Goal: Use online tool/utility: Utilize a website feature to perform a specific function

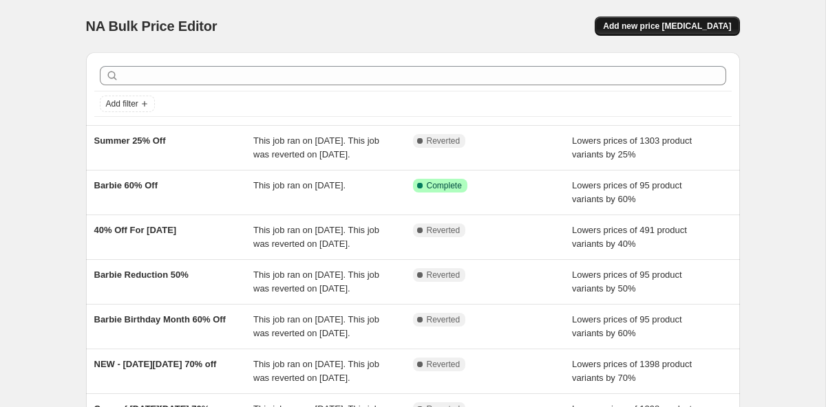
click at [650, 32] on button "Add new price [MEDICAL_DATA]" at bounding box center [667, 26] width 145 height 19
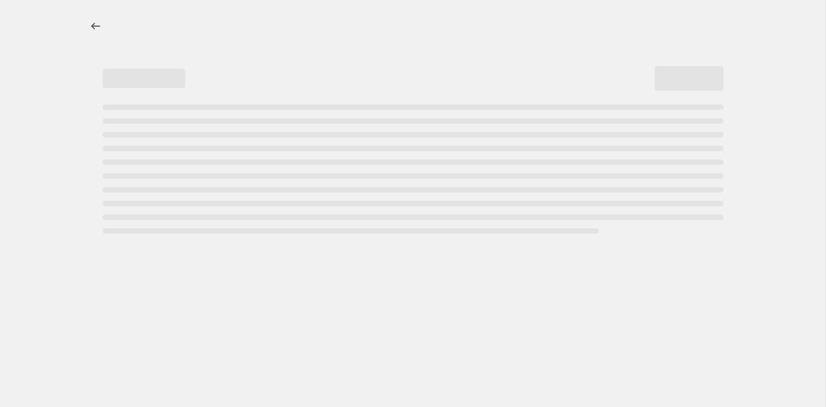
select select "percentage"
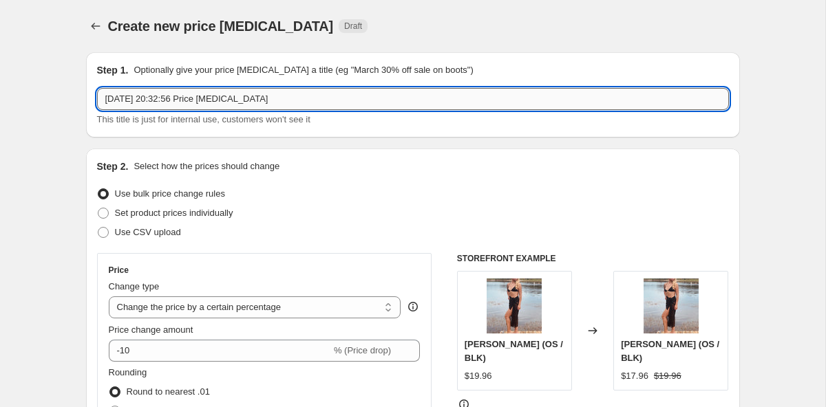
click at [220, 95] on input "[DATE] 20:32:56 Price [MEDICAL_DATA]" at bounding box center [413, 99] width 632 height 22
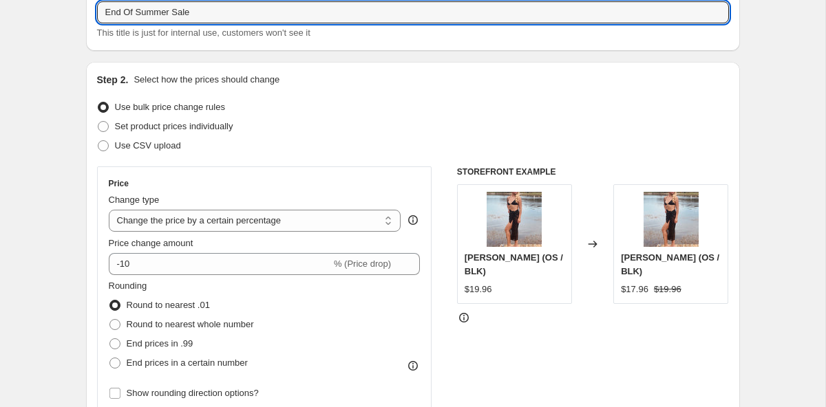
scroll to position [117, 0]
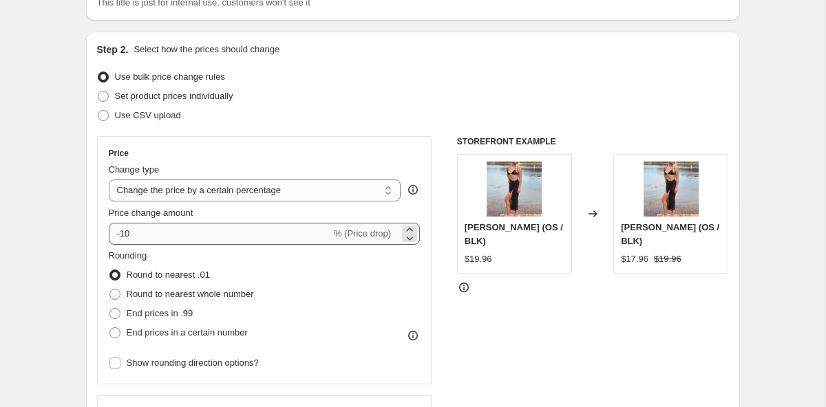
type input "End Of Summer Sale"
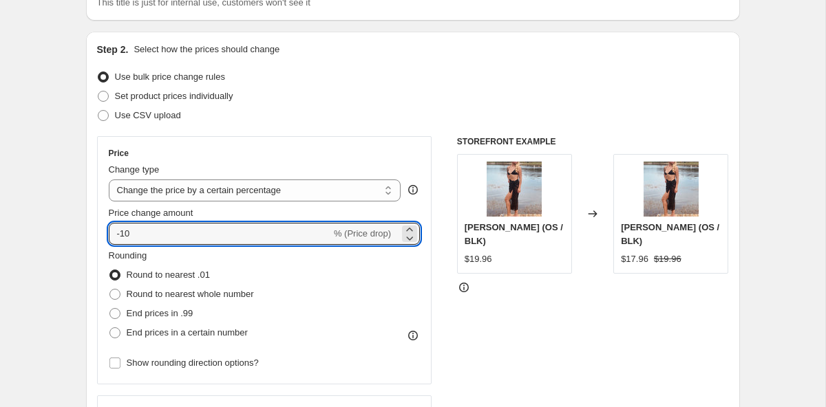
drag, startPoint x: 133, startPoint y: 236, endPoint x: 103, endPoint y: 229, distance: 30.4
click at [103, 229] on div "Price Change type Change the price to a certain amount Change the price by a ce…" at bounding box center [264, 260] width 335 height 248
click at [376, 230] on span "% (Price increase)" at bounding box center [354, 233] width 73 height 10
click at [410, 239] on icon at bounding box center [410, 238] width 14 height 14
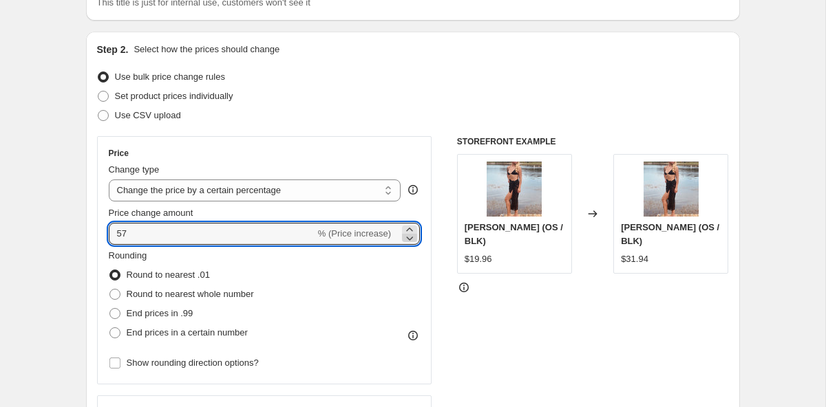
click at [410, 239] on icon at bounding box center [410, 238] width 14 height 14
type input "55"
click at [125, 232] on input "55" at bounding box center [212, 234] width 206 height 22
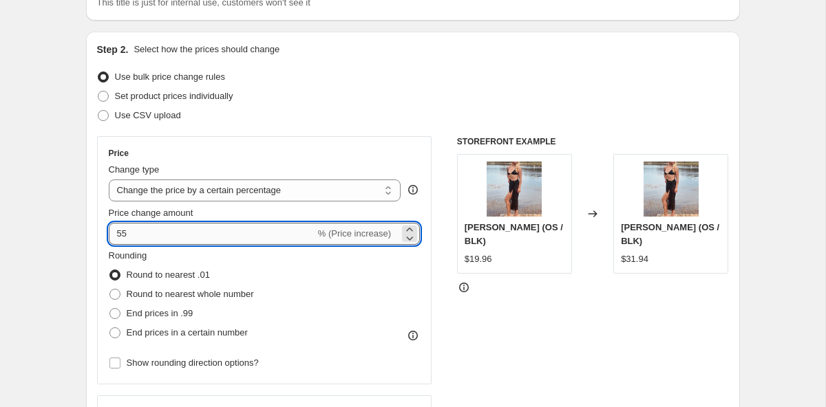
click at [125, 232] on input "55" at bounding box center [212, 234] width 206 height 22
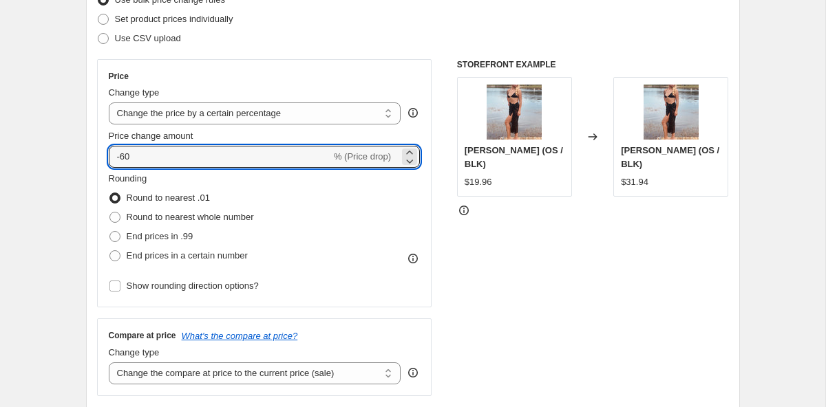
scroll to position [197, 0]
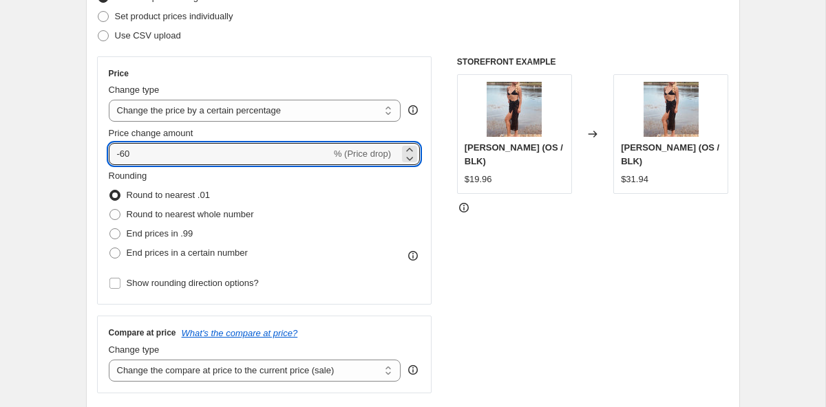
type input "-60"
click at [335, 129] on div "Price change amount" at bounding box center [265, 134] width 312 height 14
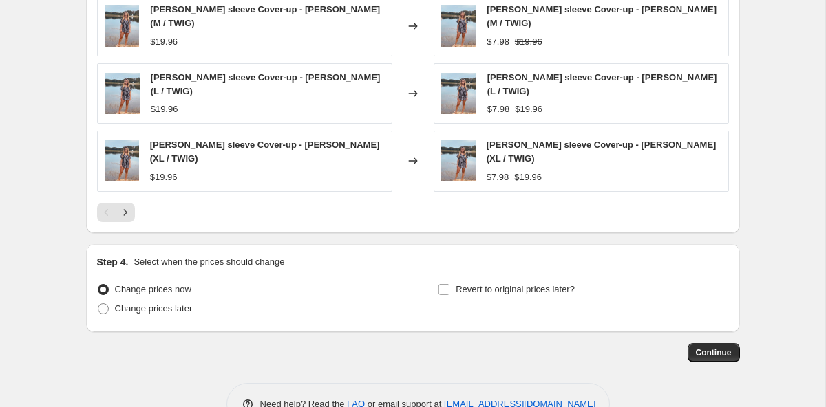
scroll to position [986, 0]
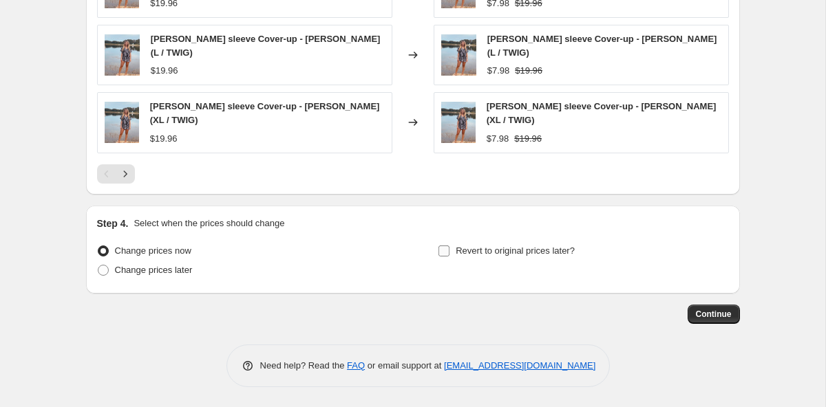
click at [445, 251] on input "Revert to original prices later?" at bounding box center [443, 251] width 11 height 11
checkbox input "true"
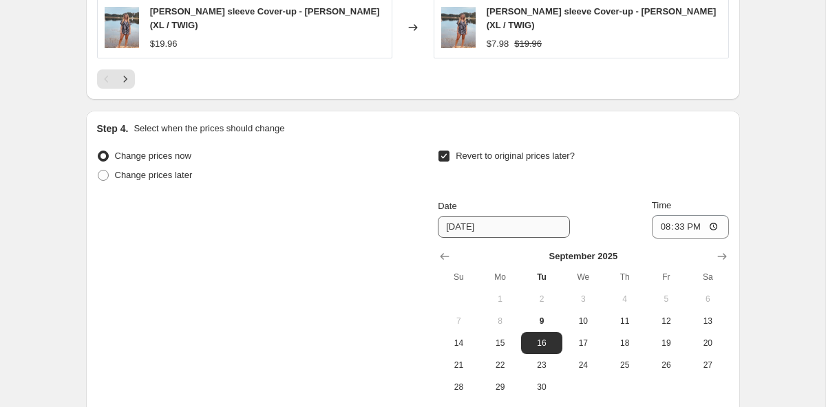
scroll to position [1090, 0]
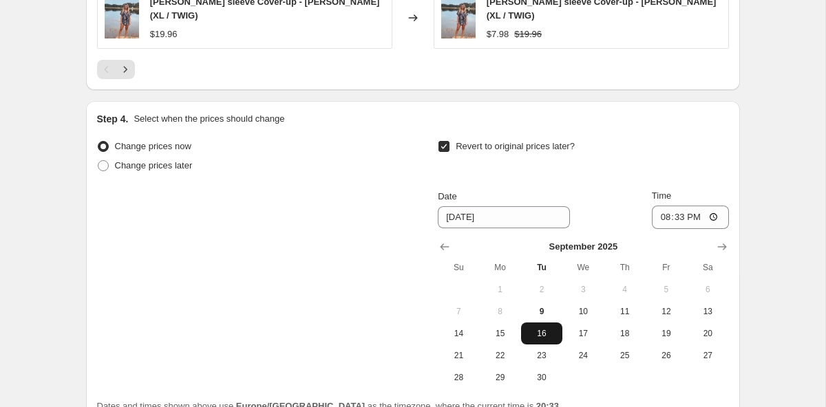
click at [544, 339] on button "16" at bounding box center [541, 334] width 41 height 22
click at [713, 221] on input "20:33" at bounding box center [690, 217] width 77 height 23
type input "00:00"
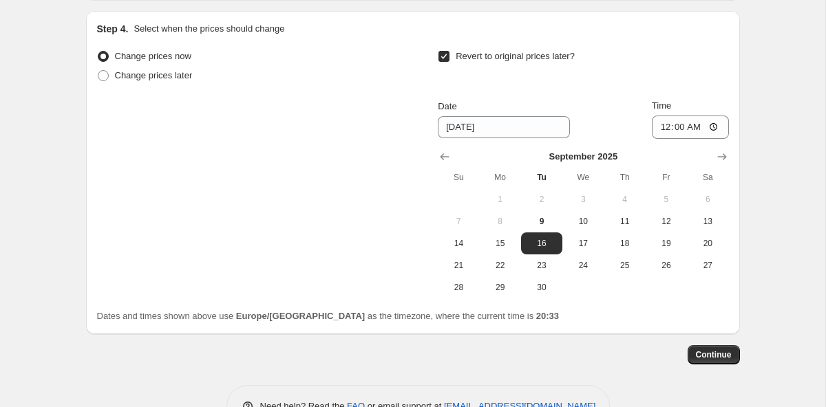
scroll to position [1182, 0]
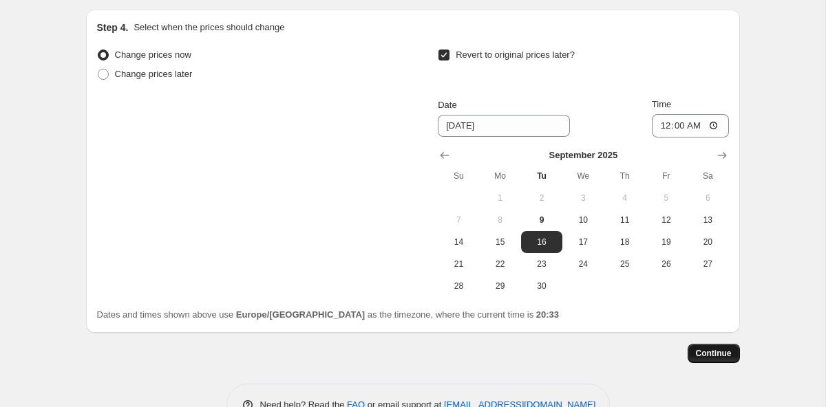
click at [707, 350] on span "Continue" at bounding box center [714, 353] width 36 height 11
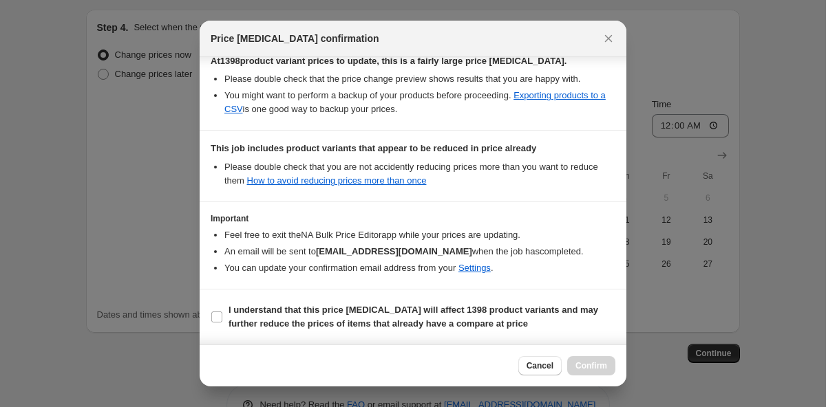
scroll to position [262, 0]
click at [215, 318] on input "I understand that this price [MEDICAL_DATA] will affect 1398 product variants a…" at bounding box center [216, 317] width 11 height 11
checkbox input "true"
click at [591, 372] on button "Confirm" at bounding box center [591, 366] width 48 height 19
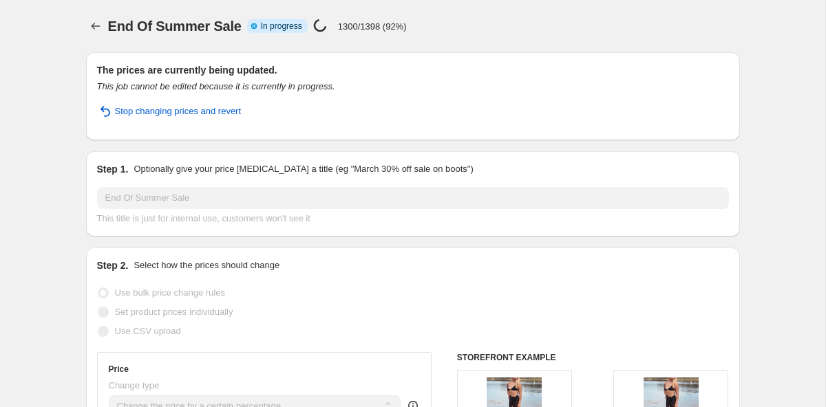
select select "percentage"
